Goal: Information Seeking & Learning: Learn about a topic

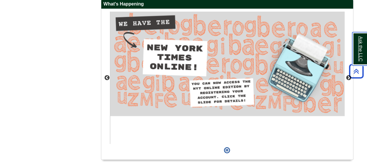
scroll to position [557, 0]
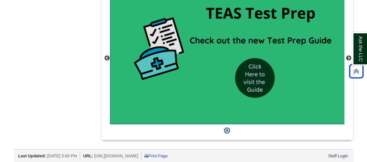
click at [256, 79] on img "slideshow" at bounding box center [227, 58] width 235 height 132
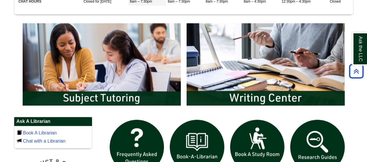
scroll to position [290, 0]
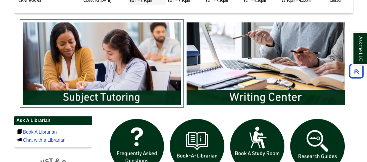
click at [118, 93] on img "slideshow" at bounding box center [102, 63] width 164 height 88
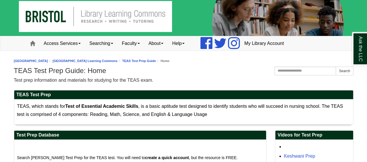
scroll to position [3, 0]
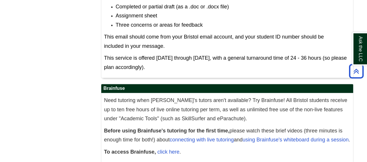
scroll to position [370, 0]
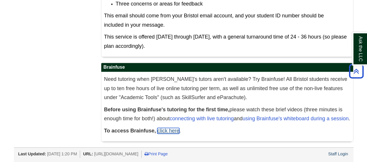
click at [170, 130] on link "click here" at bounding box center [168, 131] width 22 height 6
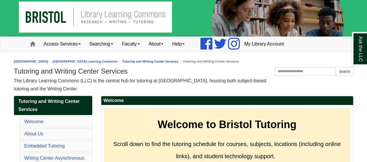
scroll to position [0, 0]
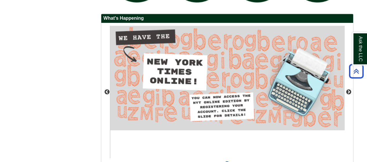
scroll to position [525, 0]
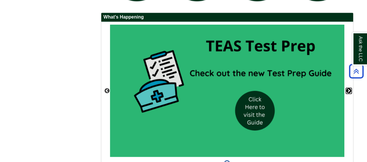
click at [349, 88] on button "Next" at bounding box center [349, 91] width 6 height 6
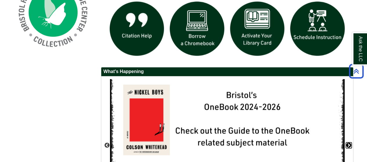
scroll to position [466, 0]
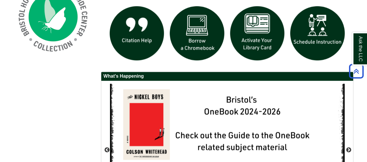
click at [349, 147] on button "Next" at bounding box center [349, 150] width 6 height 6
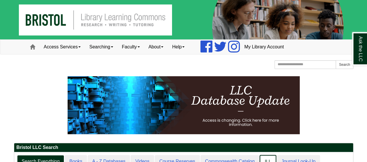
scroll to position [70, 339]
